Goal: Task Accomplishment & Management: Manage account settings

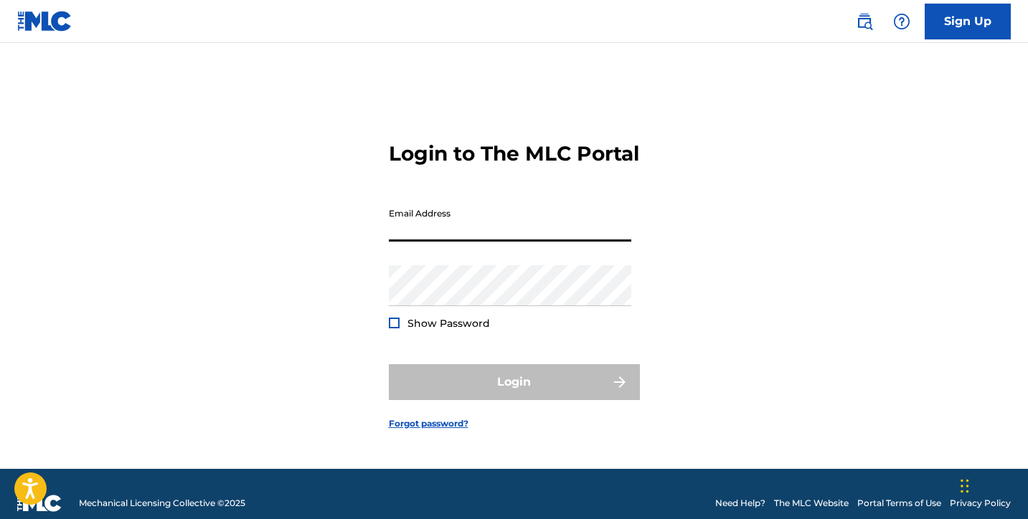
click at [445, 242] on input "Email Address" at bounding box center [510, 221] width 242 height 41
click at [423, 240] on input "Email Address" at bounding box center [510, 221] width 242 height 41
type input "[DOMAIN_NAME][EMAIL_ADDRESS][DOMAIN_NAME]"
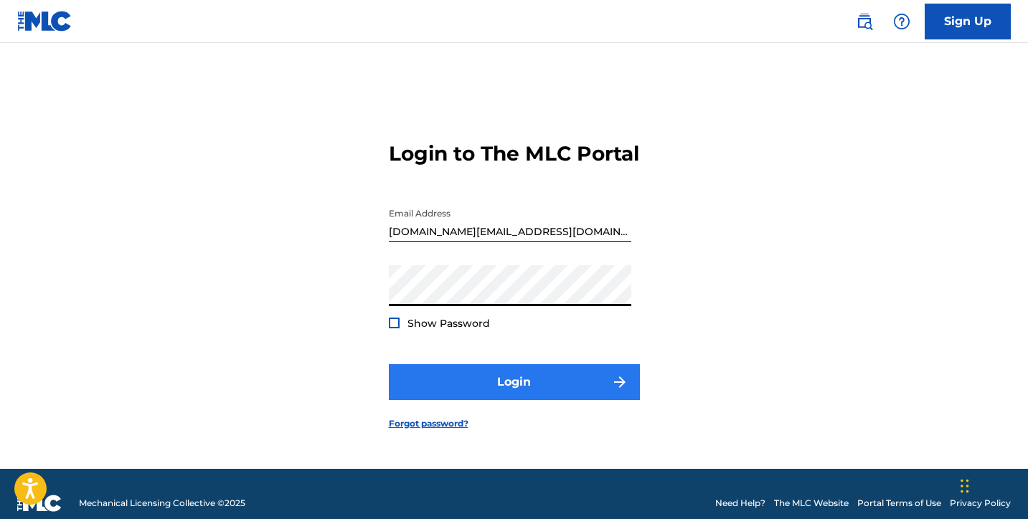
click at [511, 390] on button "Login" at bounding box center [514, 382] width 251 height 36
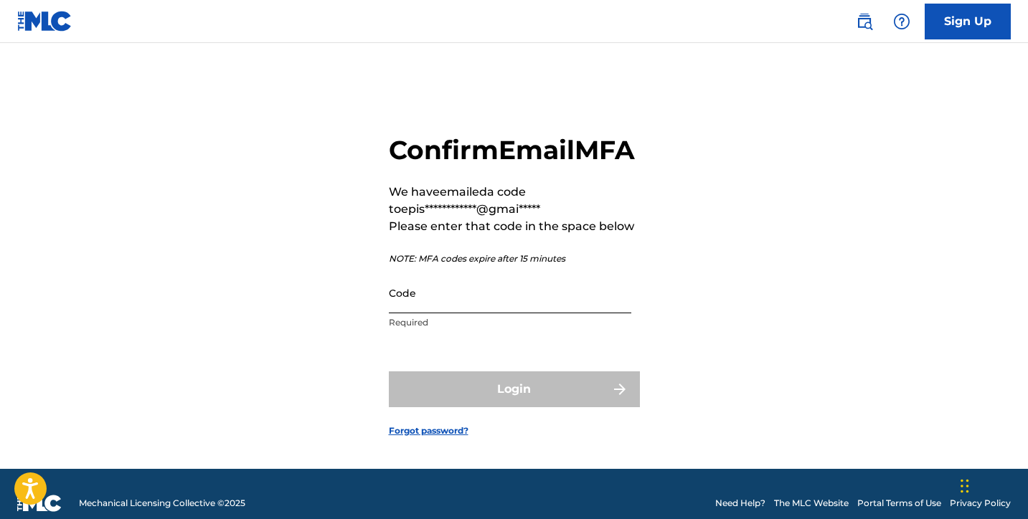
click at [556, 313] on input "Code" at bounding box center [510, 293] width 242 height 41
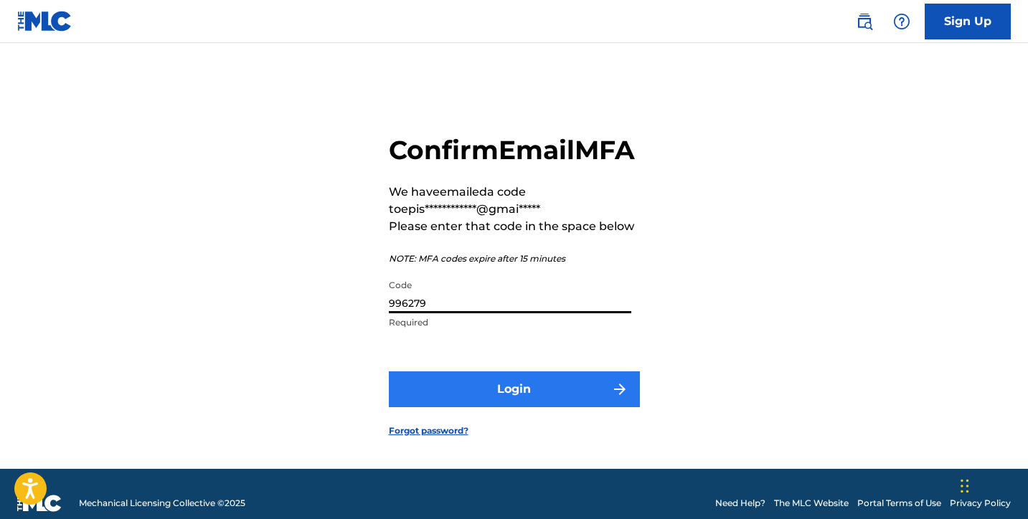
type input "996279"
click at [531, 407] on button "Login" at bounding box center [514, 390] width 251 height 36
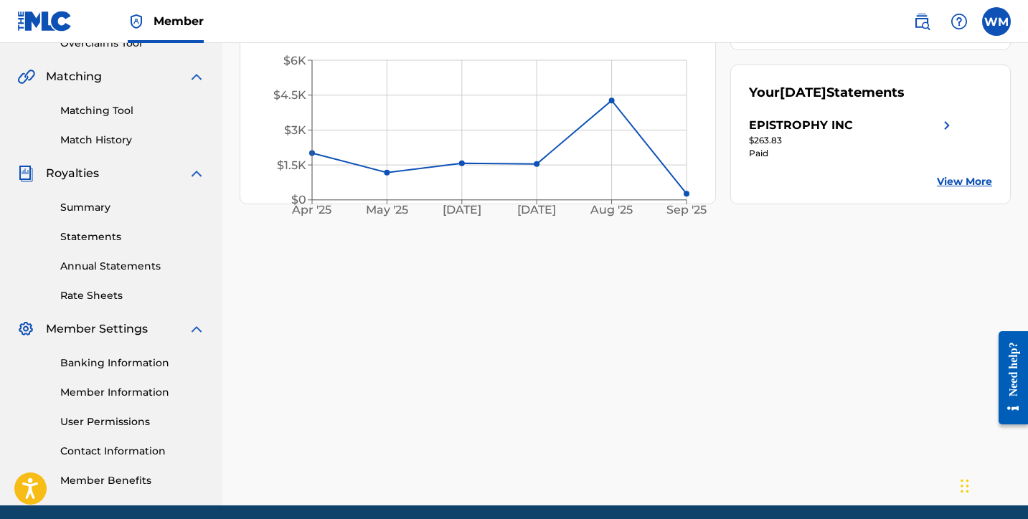
scroll to position [370, 0]
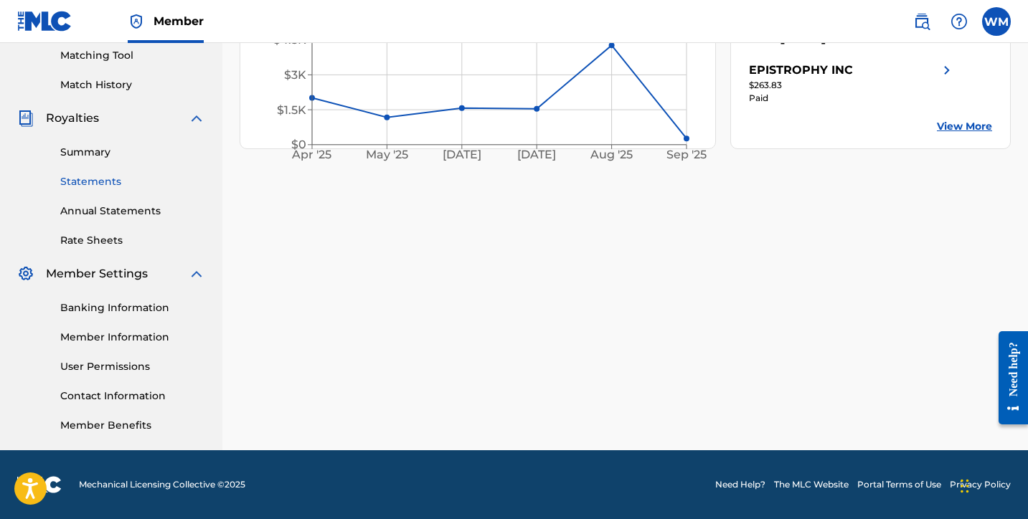
click at [104, 181] on link "Statements" at bounding box center [132, 181] width 145 height 15
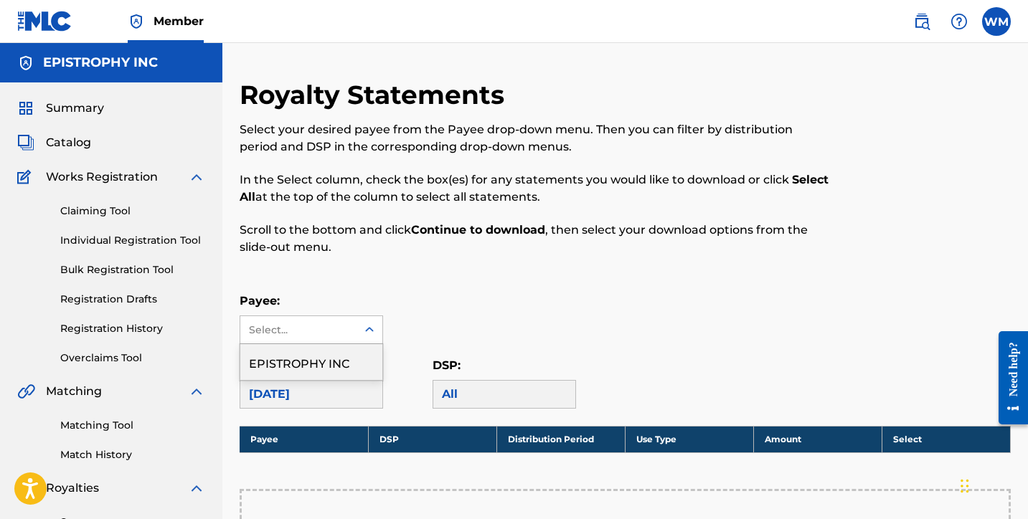
click at [357, 330] on div at bounding box center [370, 330] width 26 height 26
click at [319, 359] on div "EPISTROPHY INC" at bounding box center [311, 362] width 142 height 36
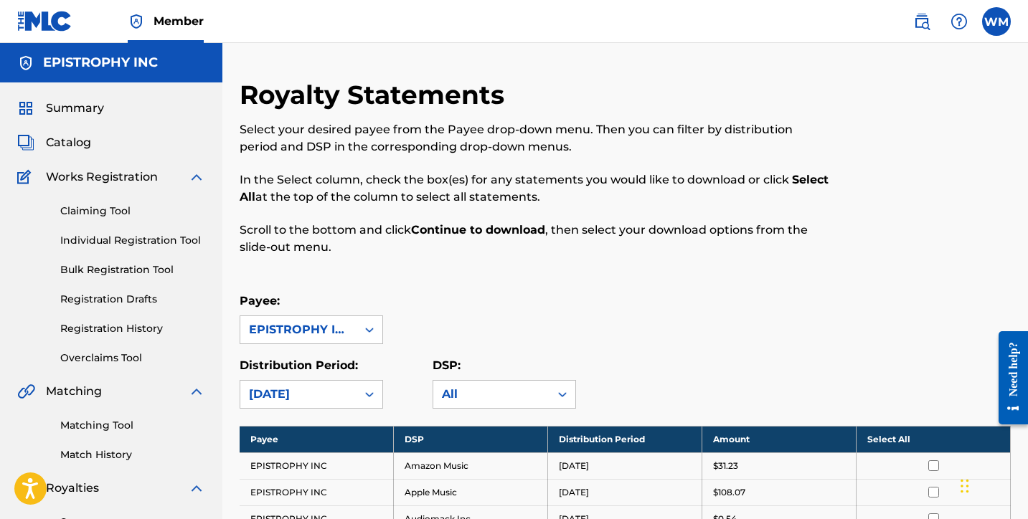
click at [799, 316] on div "Payee: option EPISTROPHY INC, selected. EPISTROPHY INC" at bounding box center [625, 319] width 771 height 52
click at [901, 439] on th "Select All" at bounding box center [934, 439] width 154 height 27
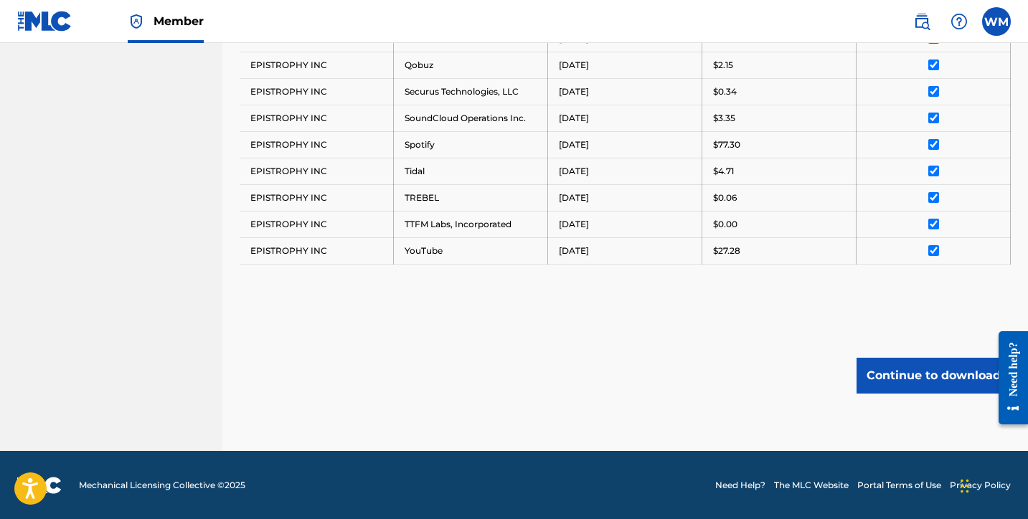
scroll to position [773, 0]
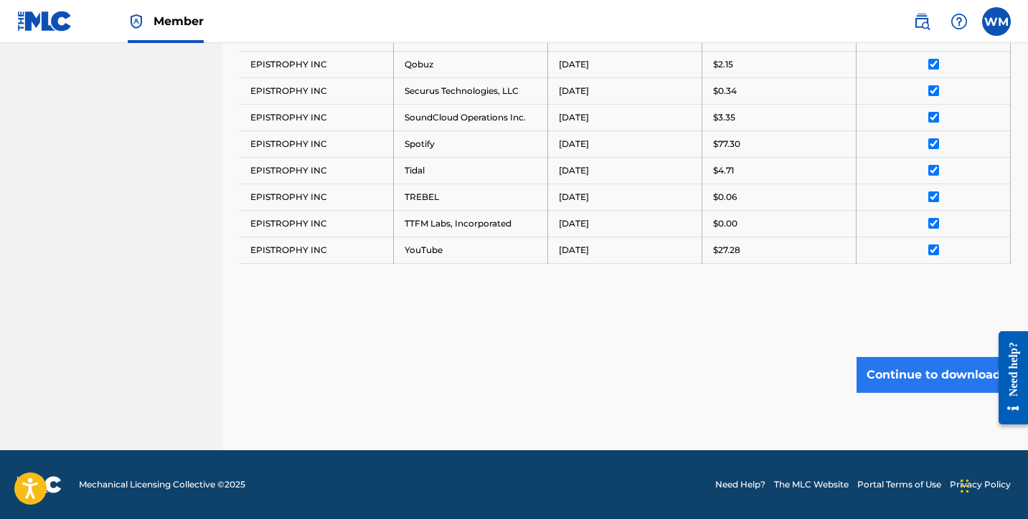
click at [925, 377] on button "Continue to download" at bounding box center [934, 375] width 154 height 36
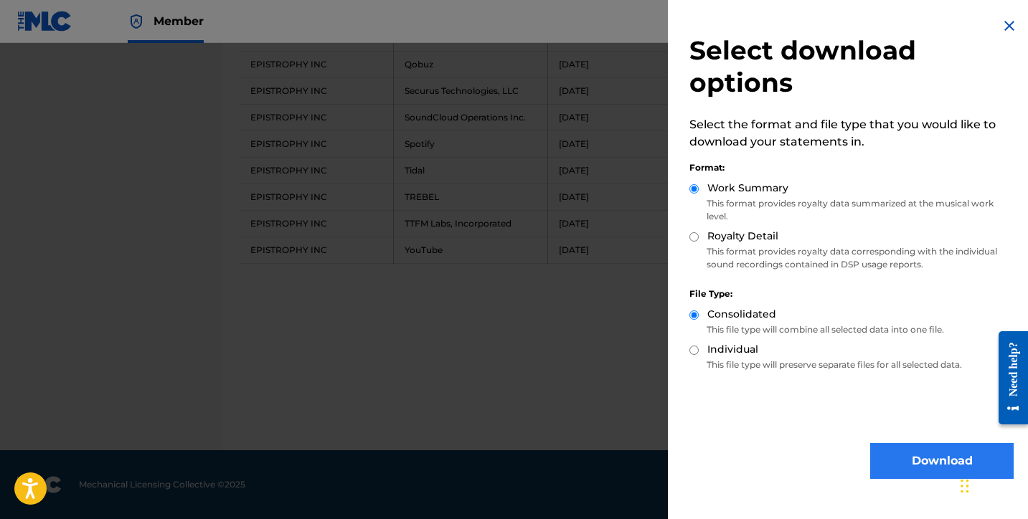
click at [917, 459] on button "Download" at bounding box center [941, 461] width 143 height 36
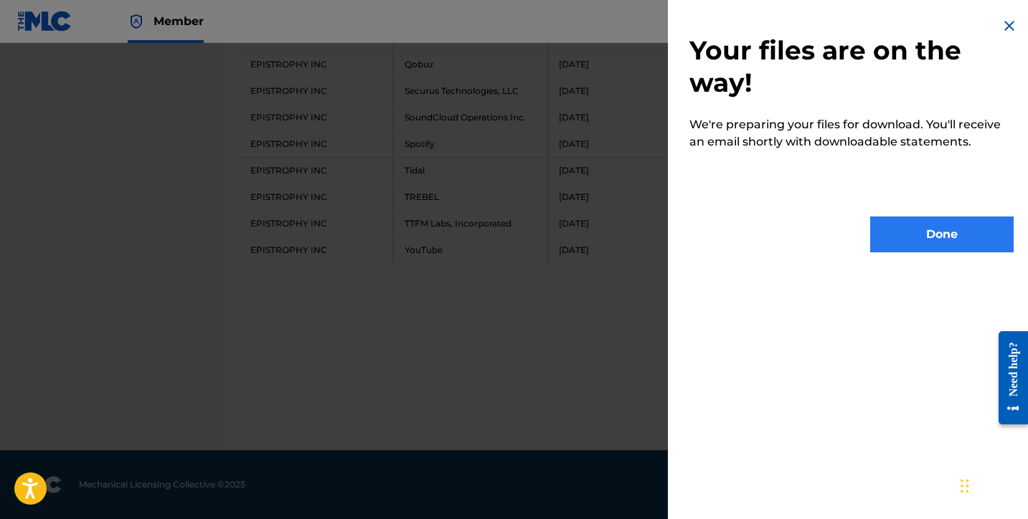
click at [929, 229] on button "Done" at bounding box center [941, 235] width 143 height 36
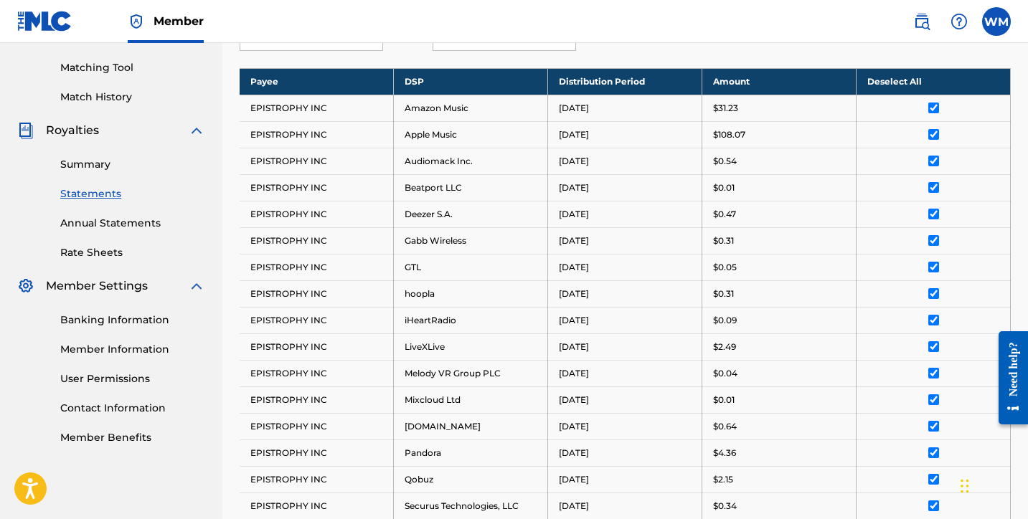
scroll to position [0, 0]
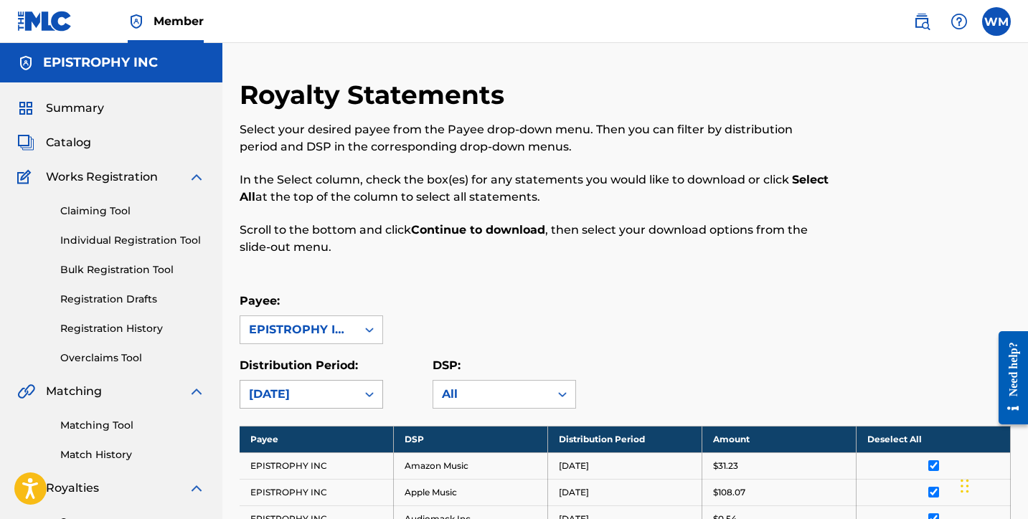
click at [329, 387] on div "[DATE]" at bounding box center [311, 394] width 143 height 29
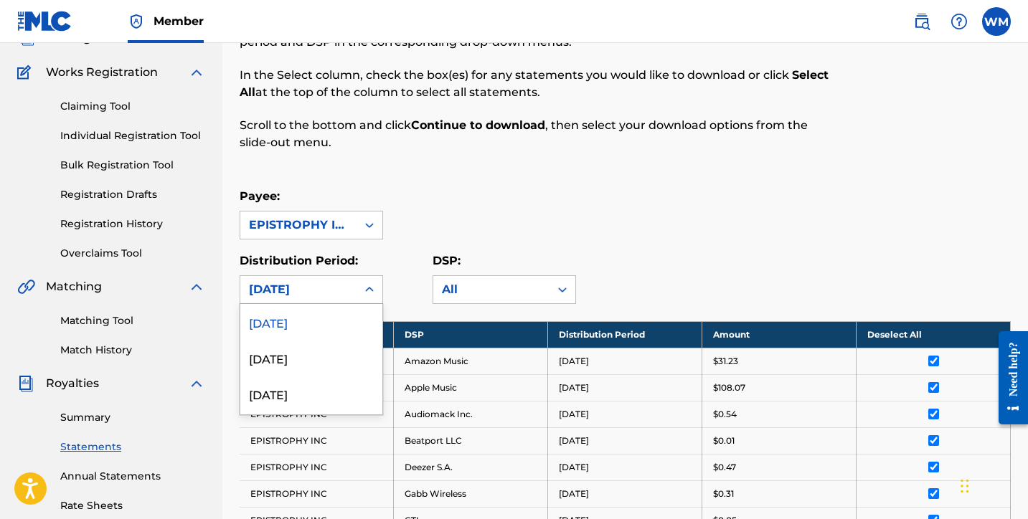
scroll to position [105, 0]
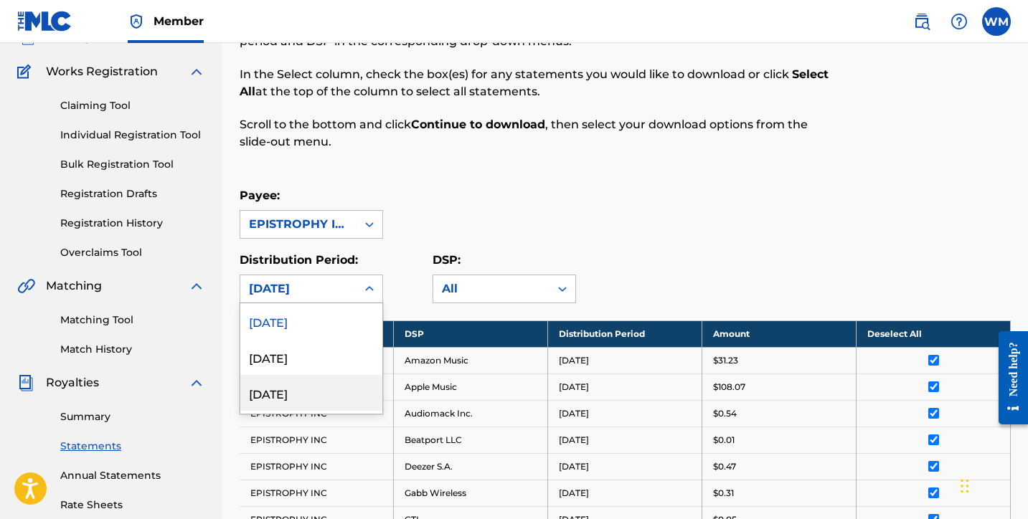
click at [313, 399] on div "[DATE]" at bounding box center [311, 393] width 142 height 36
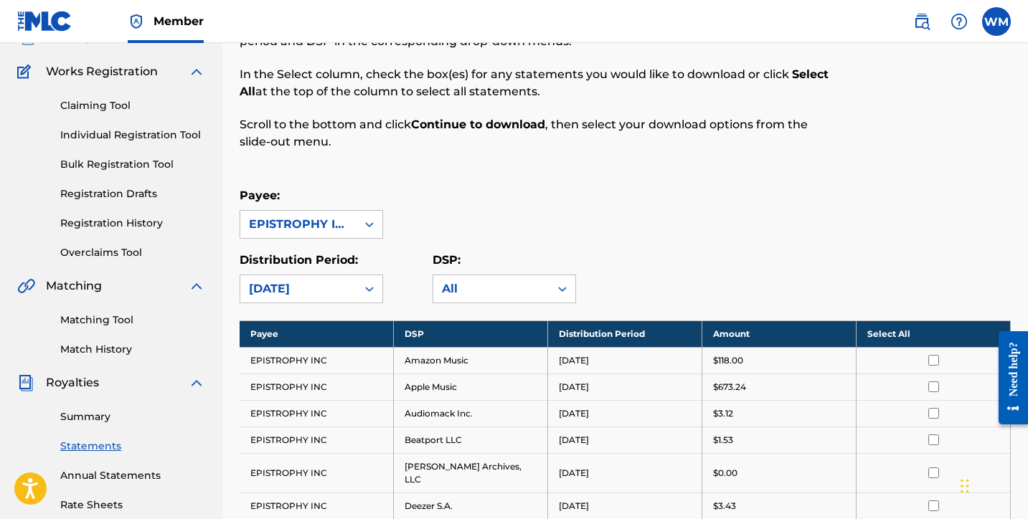
click at [900, 326] on th "Select All" at bounding box center [934, 334] width 154 height 27
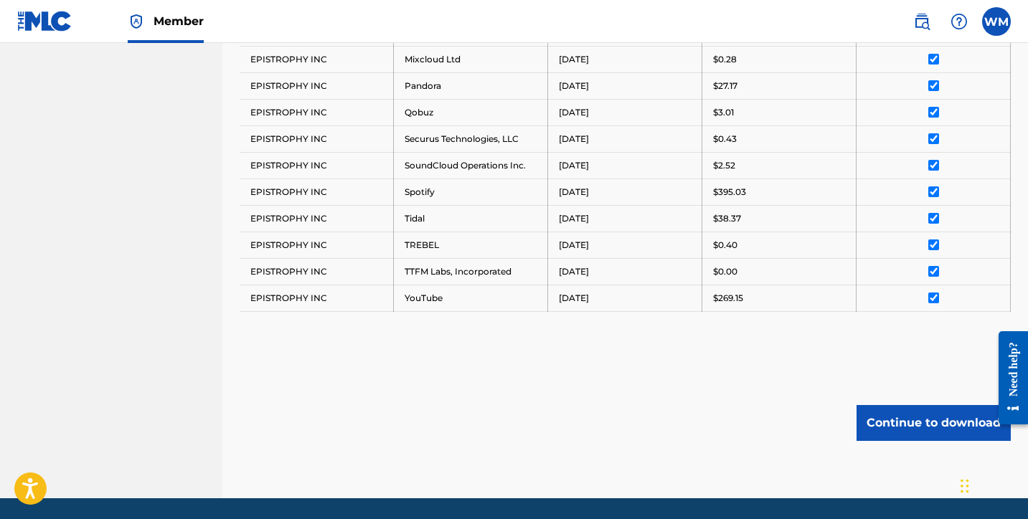
scroll to position [800, 0]
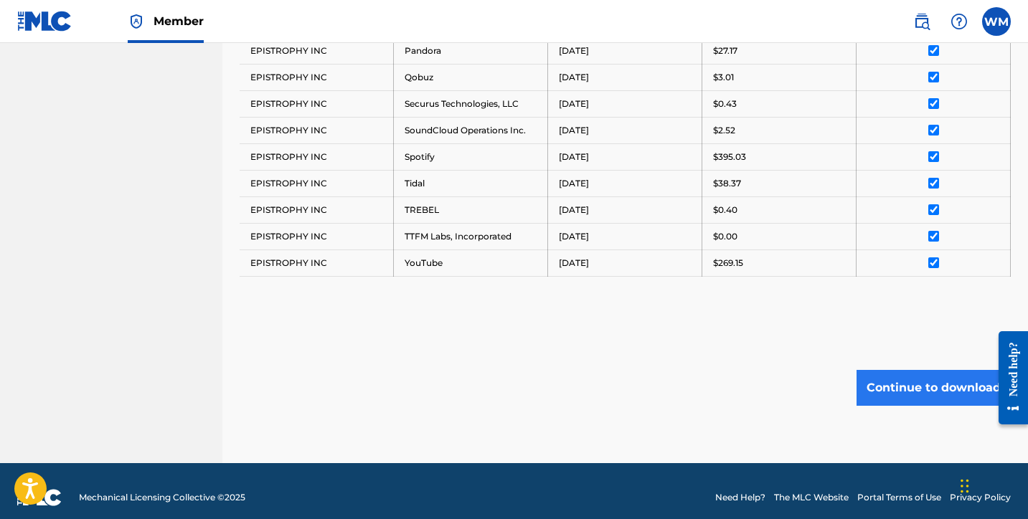
click at [932, 379] on button "Continue to download" at bounding box center [934, 388] width 154 height 36
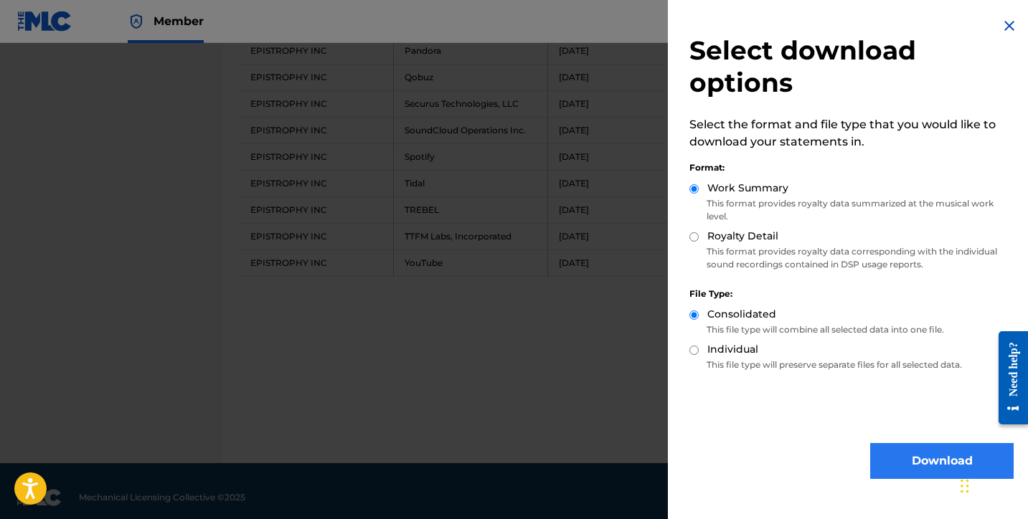
click at [915, 458] on button "Download" at bounding box center [941, 461] width 143 height 36
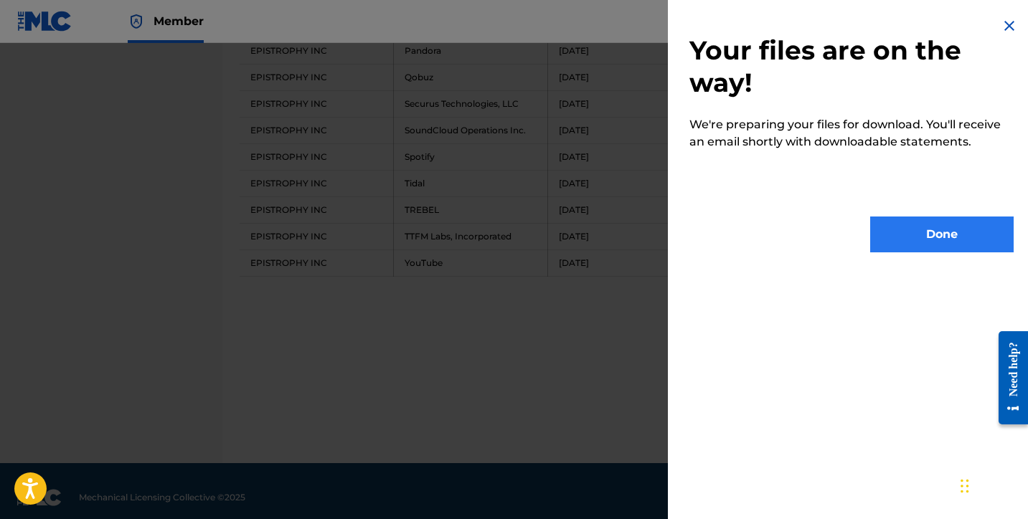
click at [925, 224] on button "Done" at bounding box center [941, 235] width 143 height 36
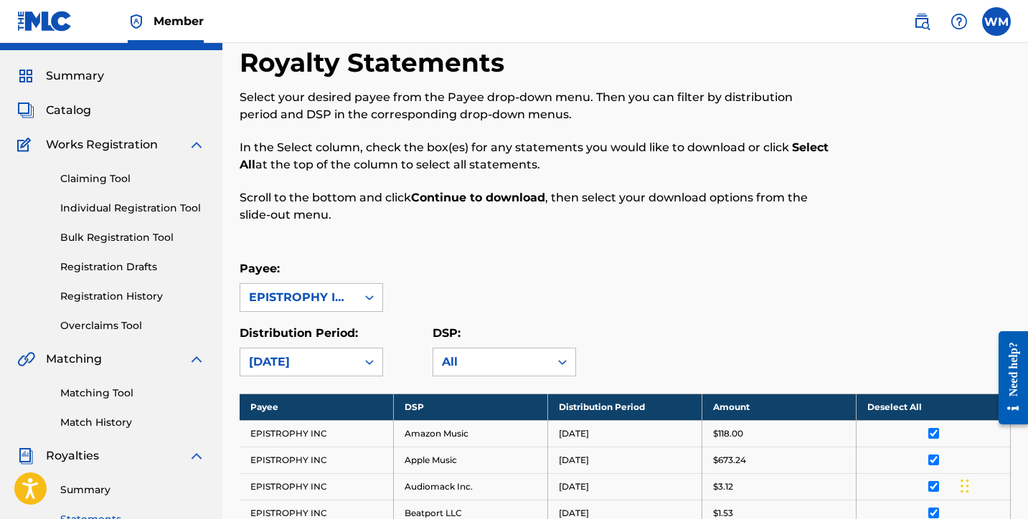
scroll to position [0, 0]
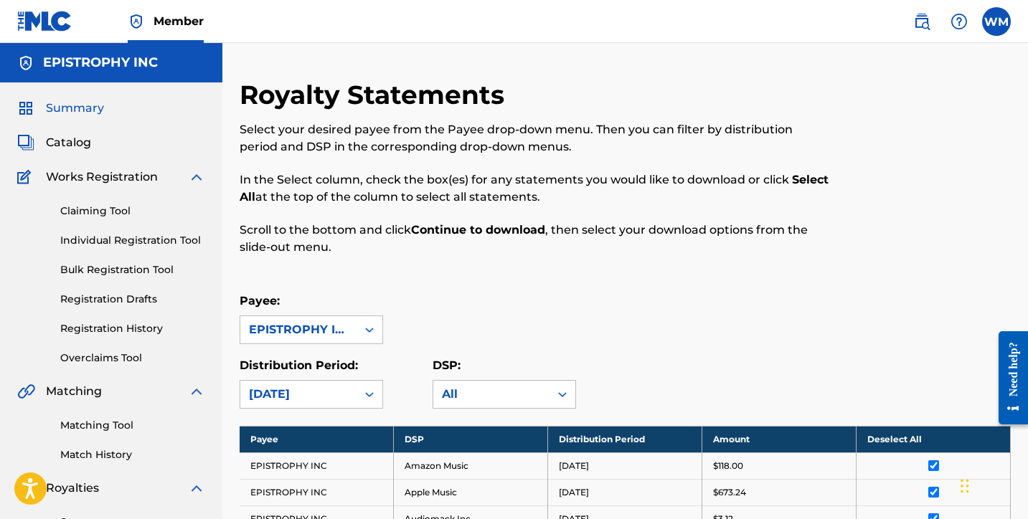
click at [80, 109] on span "Summary" at bounding box center [75, 108] width 58 height 17
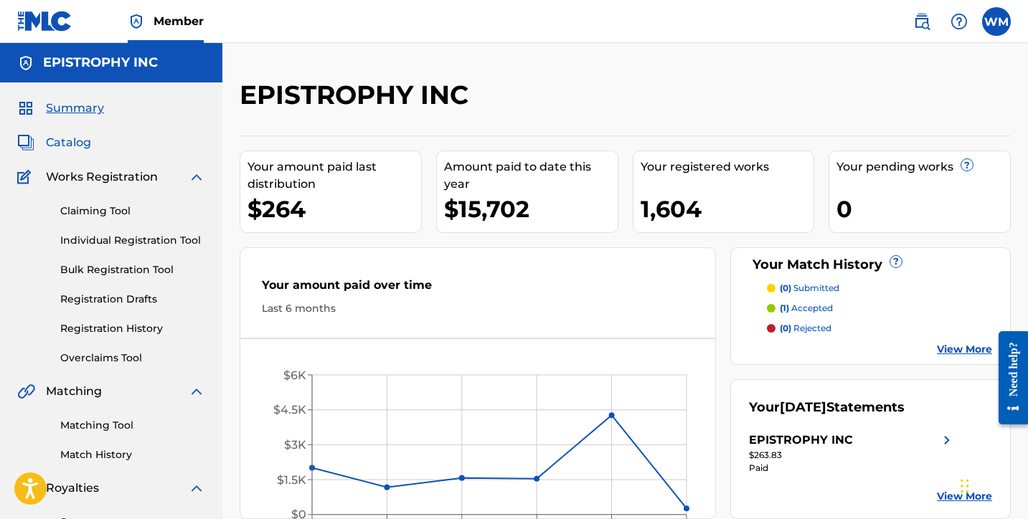
click at [77, 143] on span "Catalog" at bounding box center [68, 142] width 45 height 17
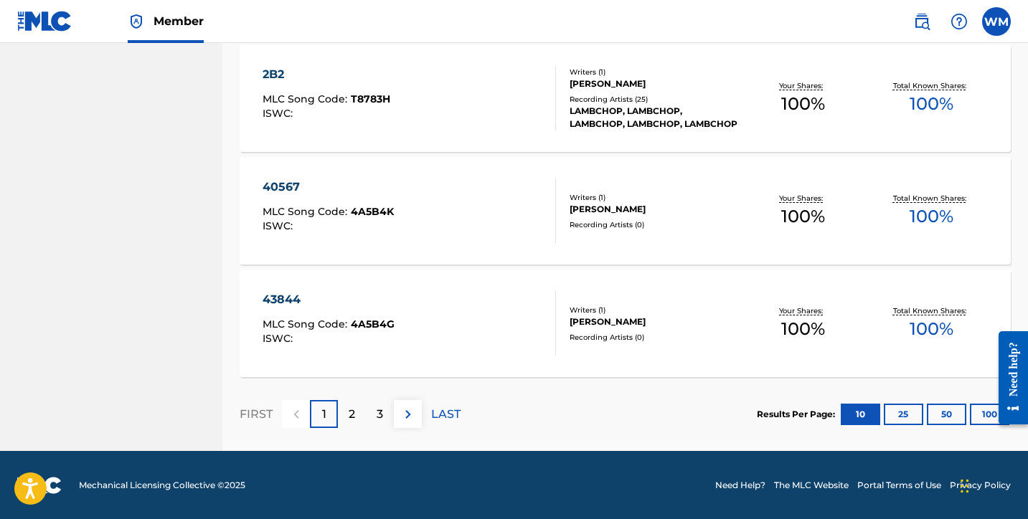
scroll to position [1085, 0]
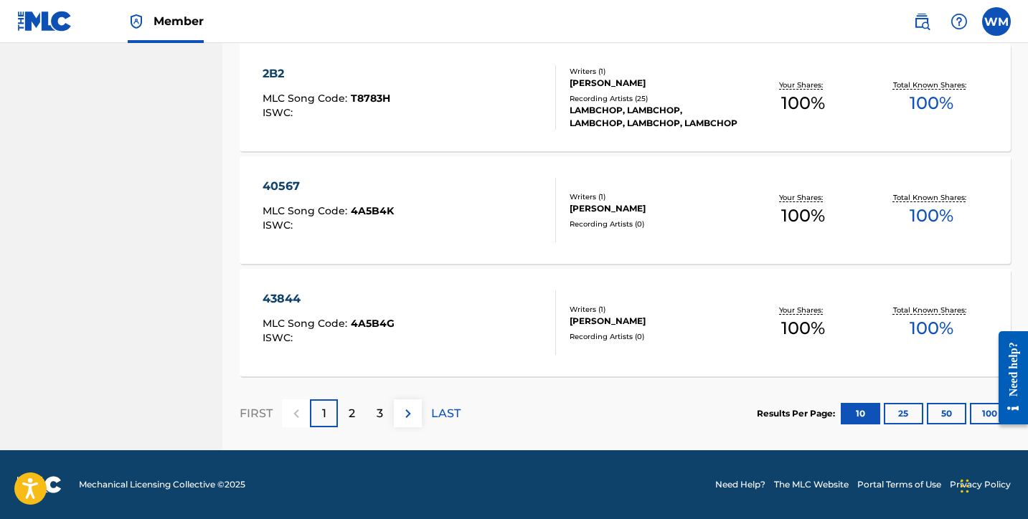
click at [358, 419] on div "2" at bounding box center [352, 414] width 28 height 28
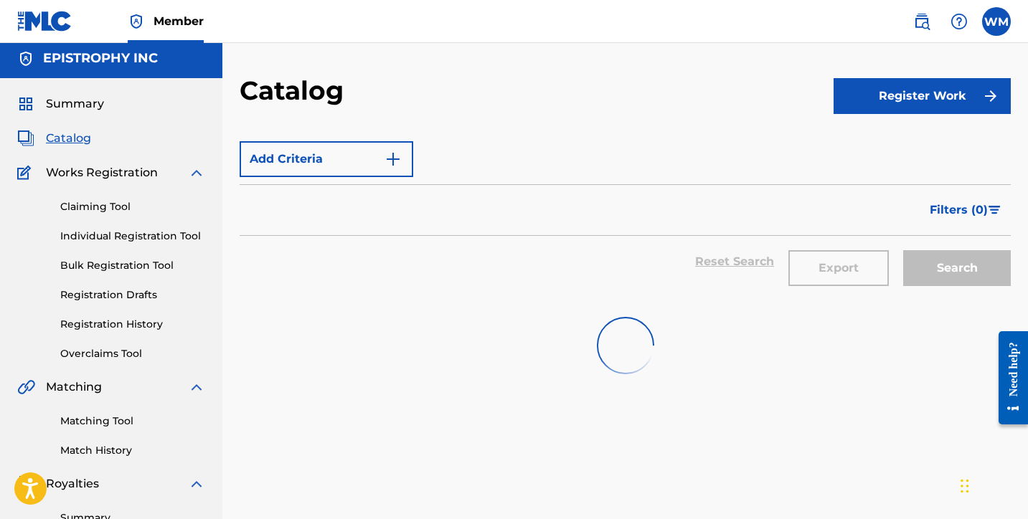
scroll to position [0, 0]
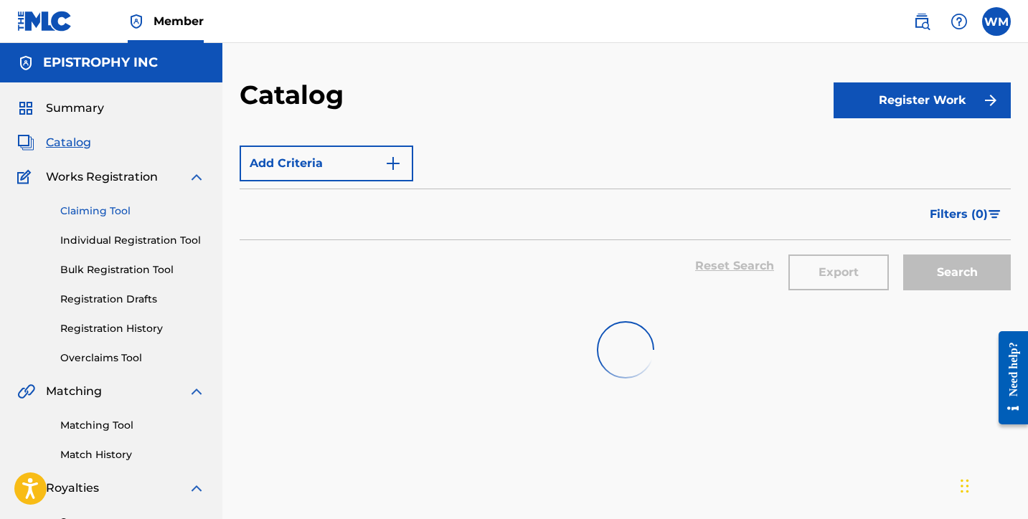
click at [102, 213] on link "Claiming Tool" at bounding box center [132, 211] width 145 height 15
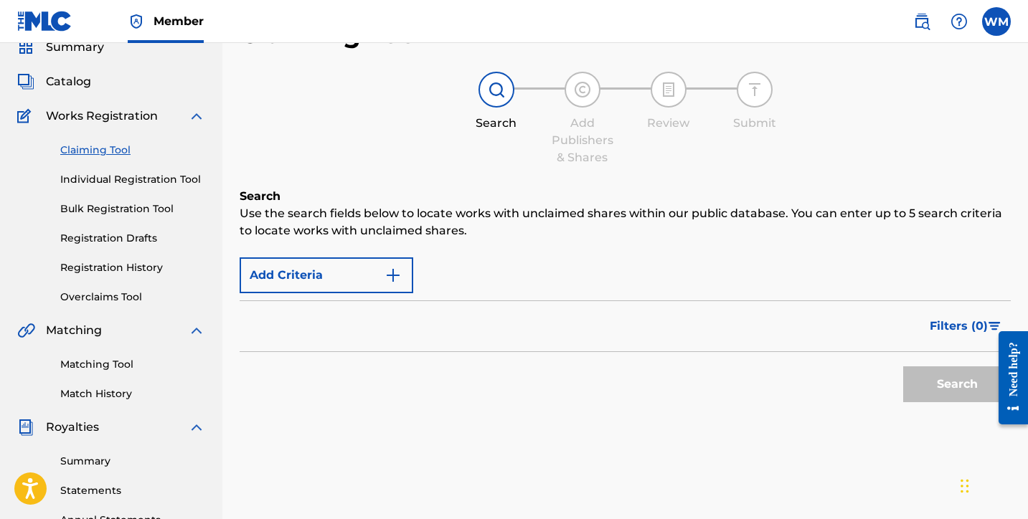
scroll to position [37, 0]
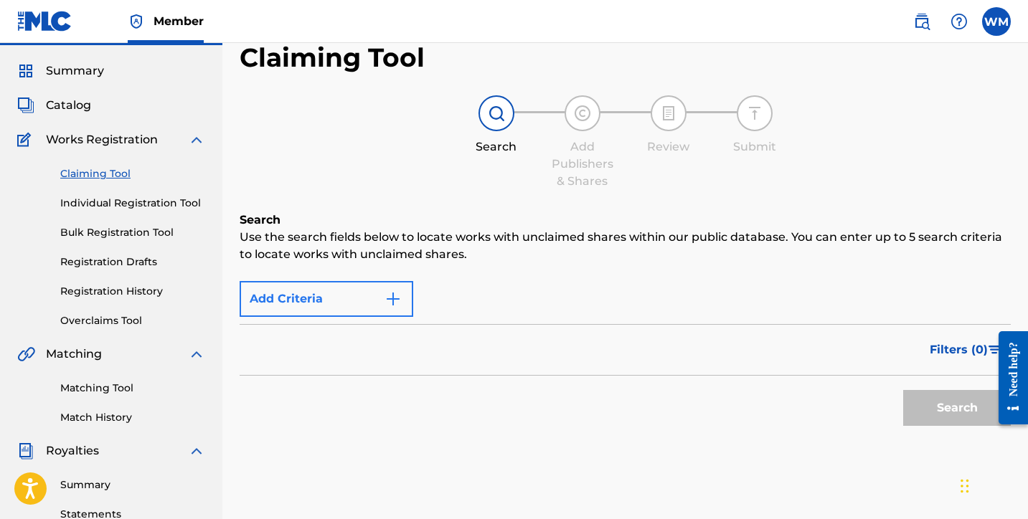
click at [400, 290] on button "Add Criteria" at bounding box center [327, 299] width 174 height 36
click at [393, 298] on img "Search Form" at bounding box center [393, 299] width 17 height 17
click at [120, 205] on link "Individual Registration Tool" at bounding box center [132, 203] width 145 height 15
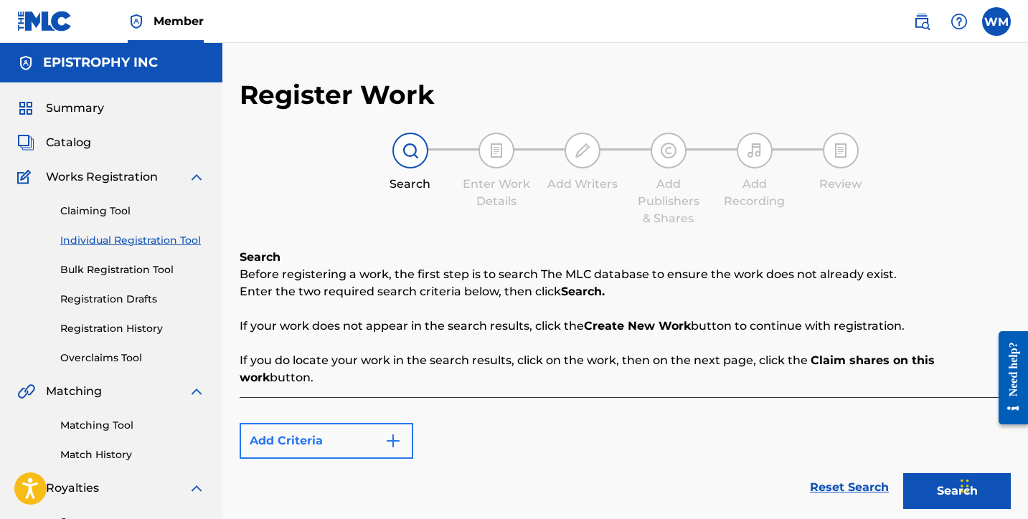
click at [366, 433] on button "Add Criteria" at bounding box center [327, 441] width 174 height 36
click at [331, 222] on div "Search Enter Work Details Add Writers Add Publishers & Shares Add Recording Rev…" at bounding box center [625, 180] width 771 height 95
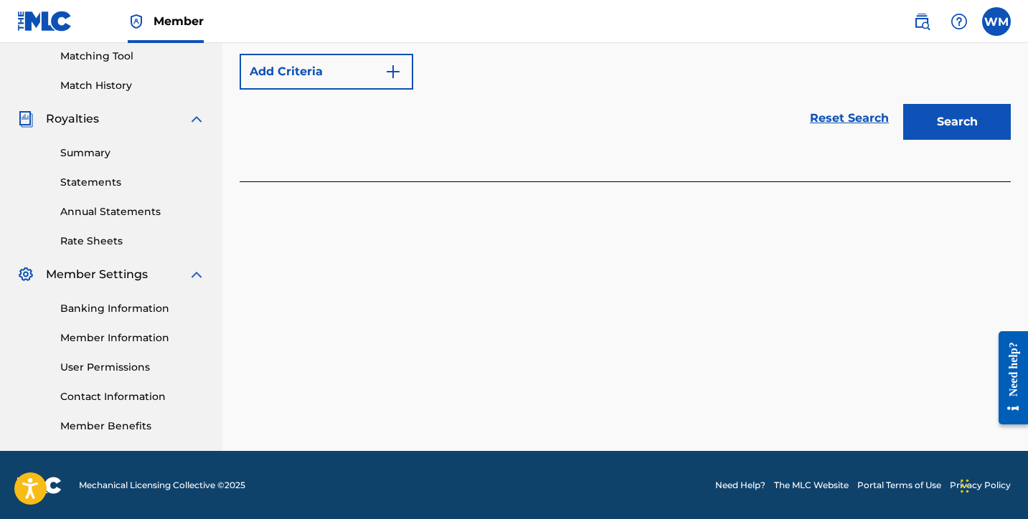
scroll to position [370, 0]
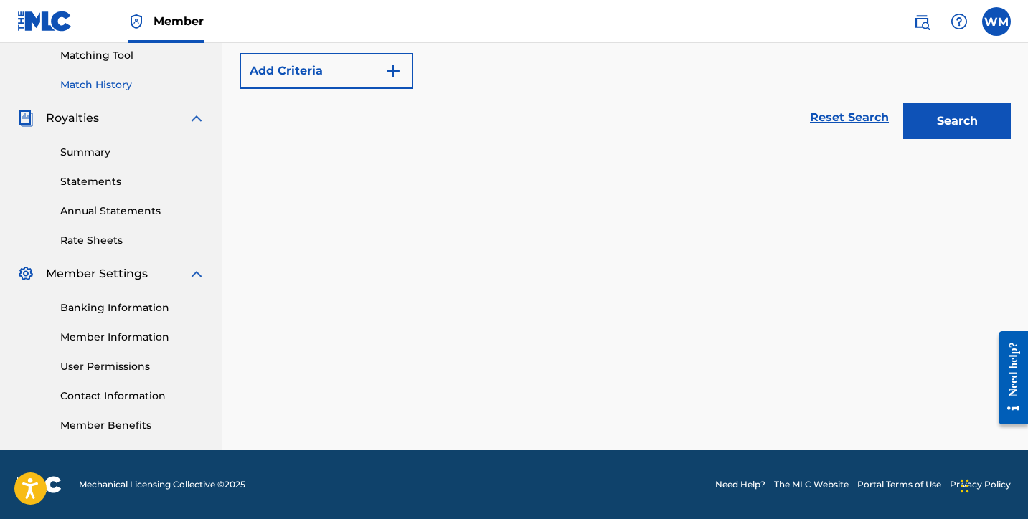
click at [118, 82] on link "Match History" at bounding box center [132, 84] width 145 height 15
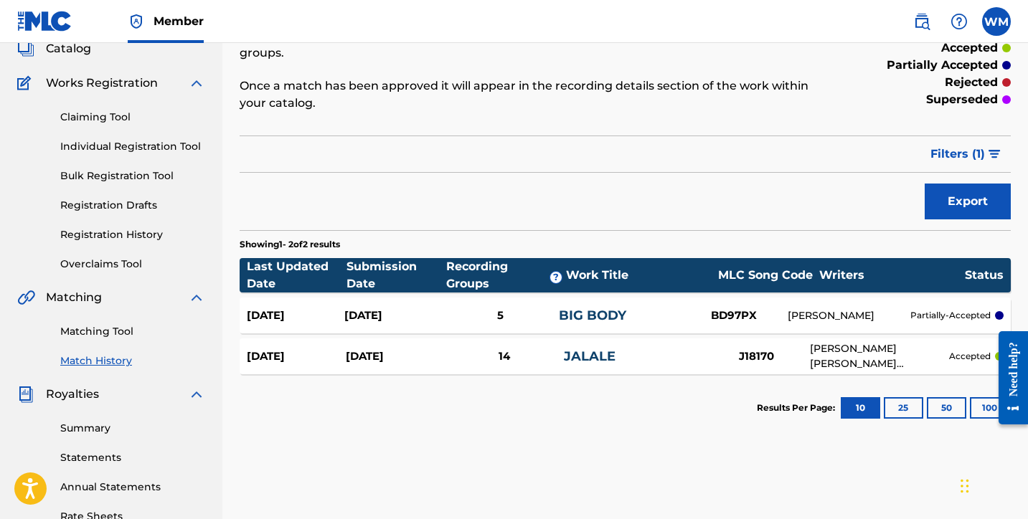
scroll to position [95, 0]
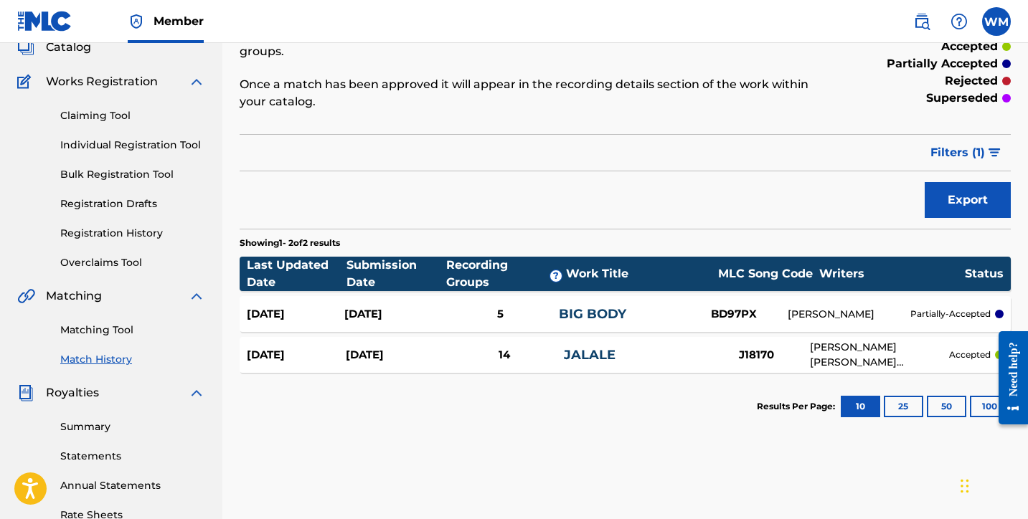
click at [293, 307] on div "[DATE]" at bounding box center [296, 314] width 98 height 16
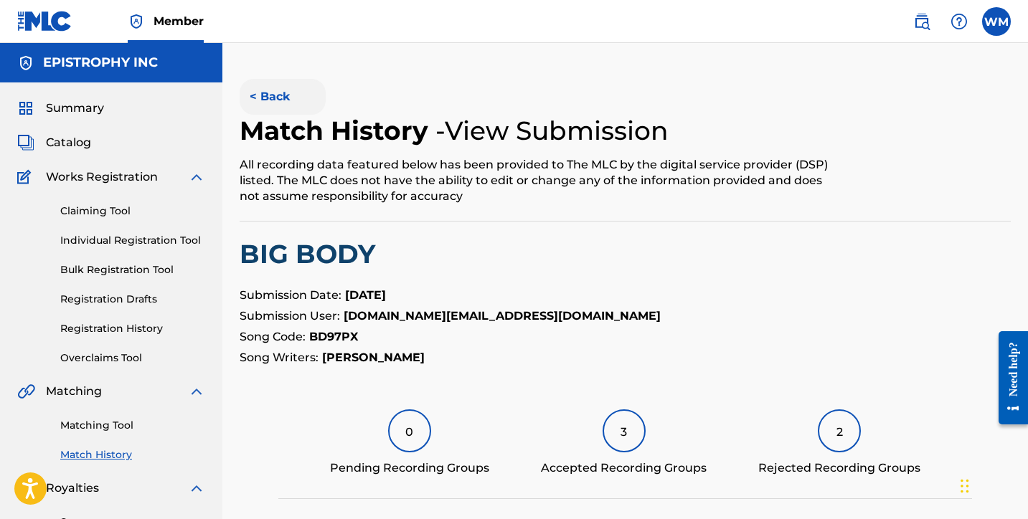
click at [277, 98] on button "< Back" at bounding box center [283, 97] width 86 height 36
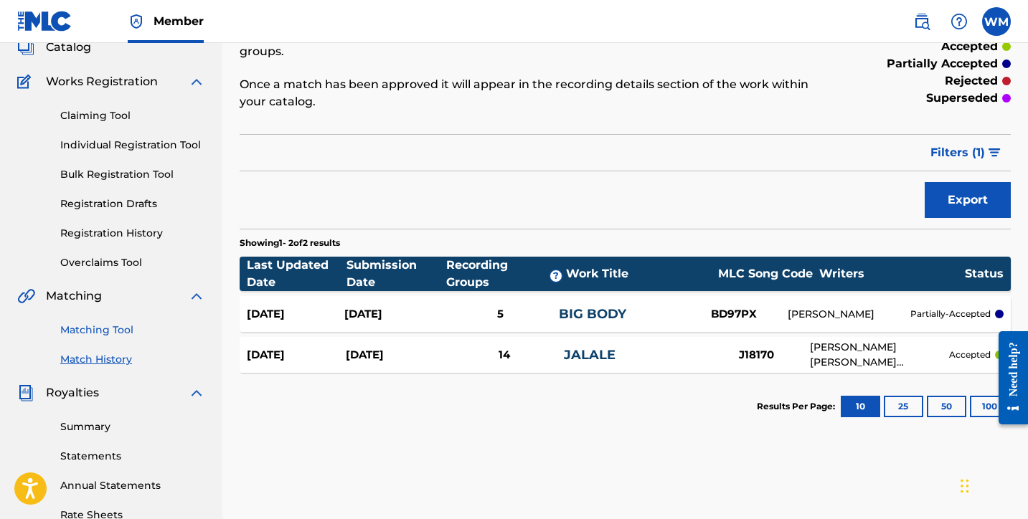
click at [97, 328] on link "Matching Tool" at bounding box center [132, 330] width 145 height 15
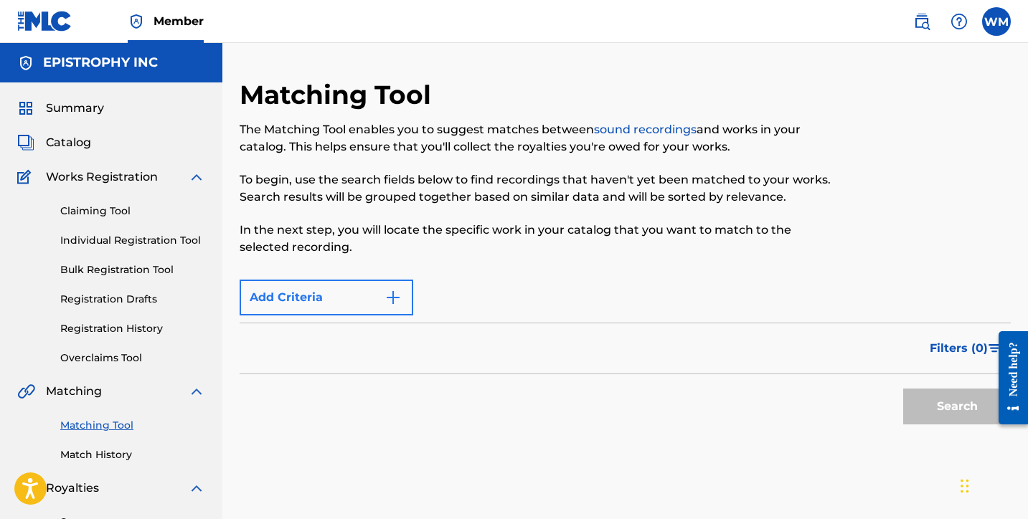
click at [379, 296] on button "Add Criteria" at bounding box center [327, 298] width 174 height 36
click at [396, 294] on img "Search Form" at bounding box center [393, 297] width 17 height 17
click at [659, 321] on form "Max Criteria Reached Filter Estimated Value All $$$$$ $$$$ $$$ $$ $ Source All …" at bounding box center [625, 352] width 771 height 159
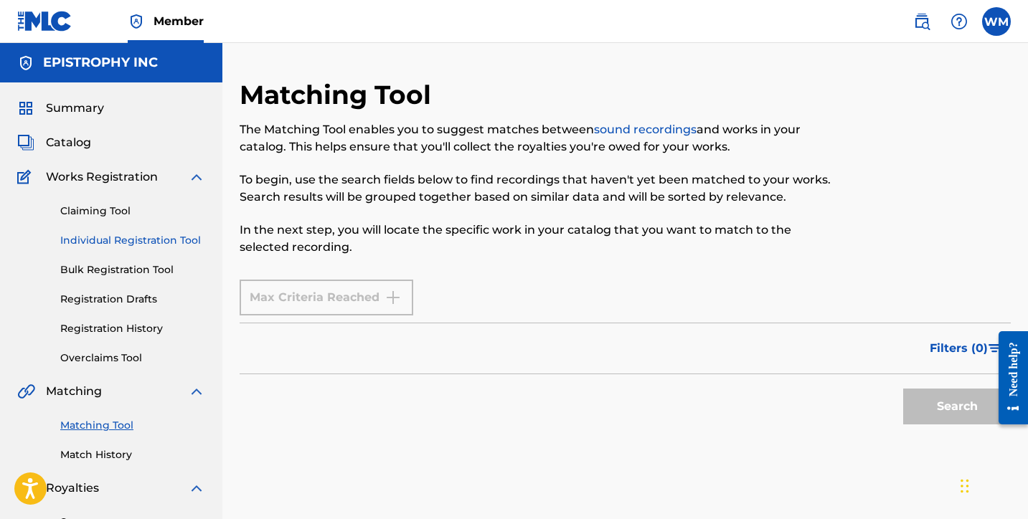
click at [114, 242] on link "Individual Registration Tool" at bounding box center [132, 240] width 145 height 15
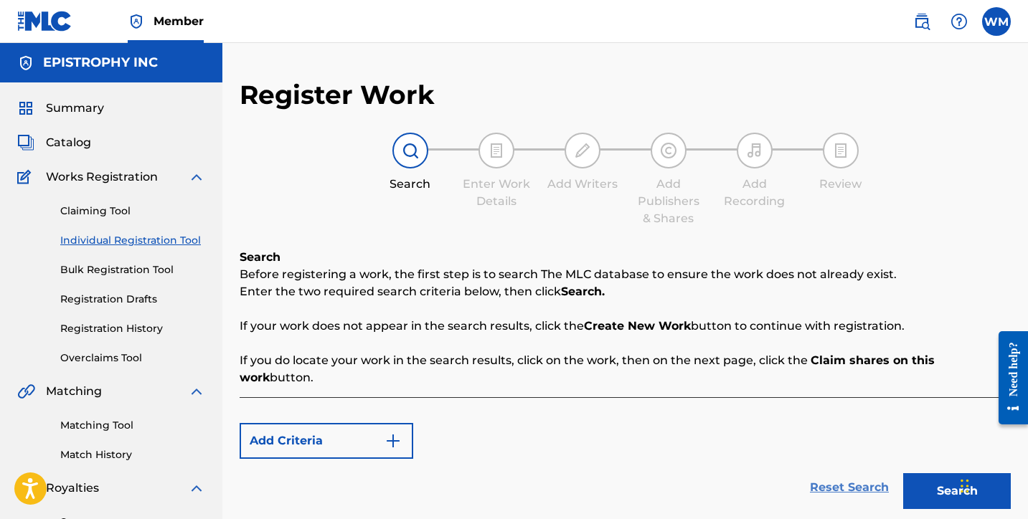
click at [867, 472] on link "Reset Search" at bounding box center [849, 488] width 93 height 32
click at [393, 433] on img "Search Form" at bounding box center [393, 441] width 17 height 17
click at [124, 357] on link "Overclaims Tool" at bounding box center [132, 358] width 145 height 15
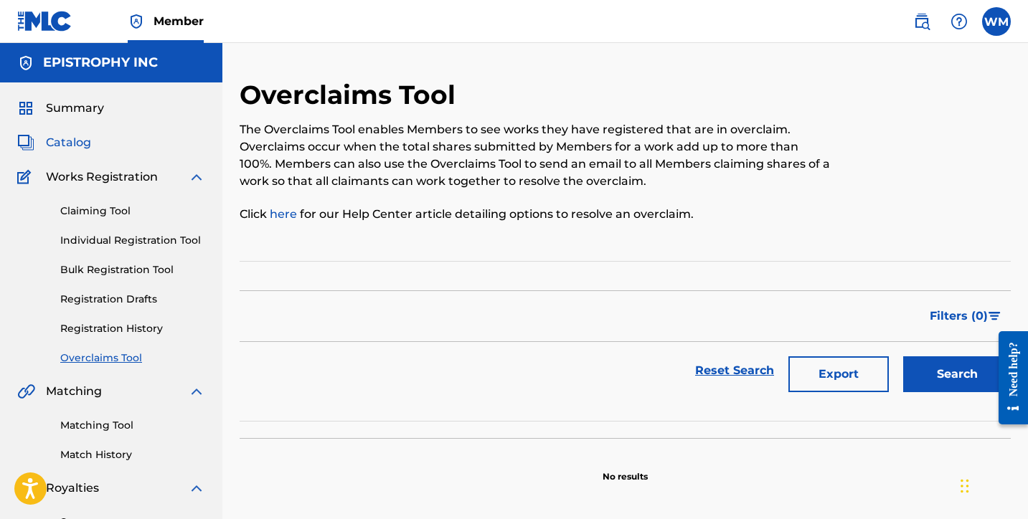
click at [70, 145] on span "Catalog" at bounding box center [68, 142] width 45 height 17
